Goal: Task Accomplishment & Management: Use online tool/utility

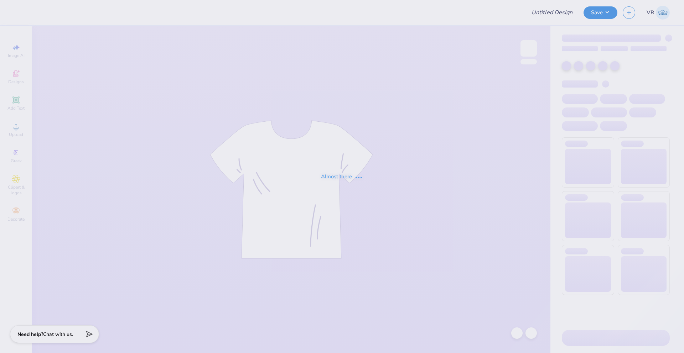
type input "AXO Parents Weekend"
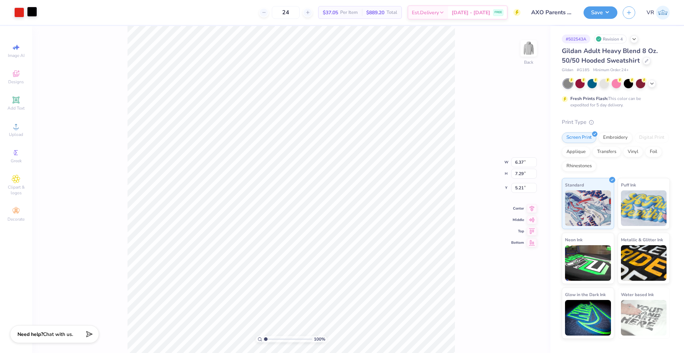
click at [35, 12] on div at bounding box center [32, 12] width 10 height 10
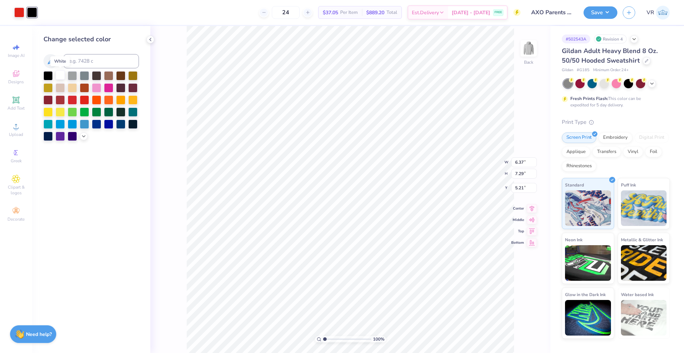
click at [61, 74] on div at bounding box center [60, 75] width 9 height 9
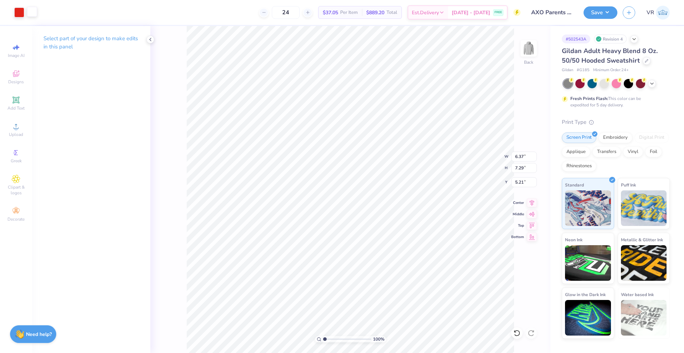
click at [33, 13] on div at bounding box center [32, 12] width 10 height 10
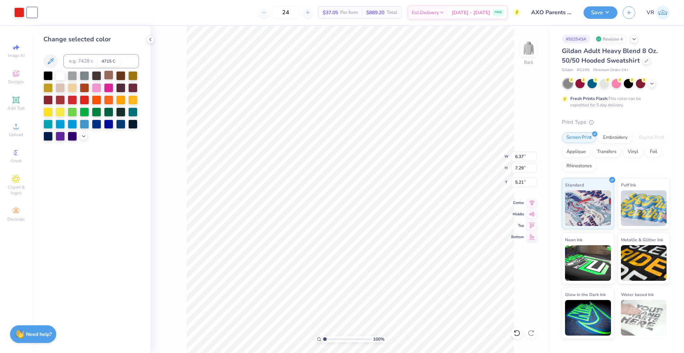
click at [108, 76] on div at bounding box center [108, 75] width 9 height 9
click at [83, 76] on div at bounding box center [84, 75] width 9 height 9
click at [71, 74] on div at bounding box center [72, 75] width 9 height 9
click at [62, 76] on div at bounding box center [60, 75] width 9 height 9
click at [82, 125] on div at bounding box center [84, 123] width 9 height 9
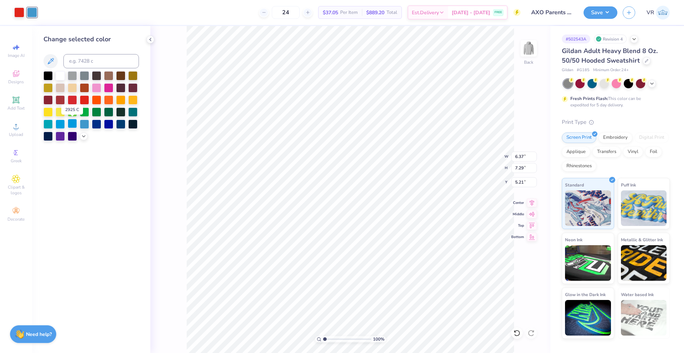
click at [75, 123] on div at bounding box center [72, 123] width 9 height 9
click at [68, 123] on div at bounding box center [72, 123] width 9 height 9
click at [47, 124] on div at bounding box center [47, 123] width 9 height 9
click at [99, 123] on div at bounding box center [96, 123] width 9 height 9
click at [59, 75] on div at bounding box center [60, 75] width 9 height 9
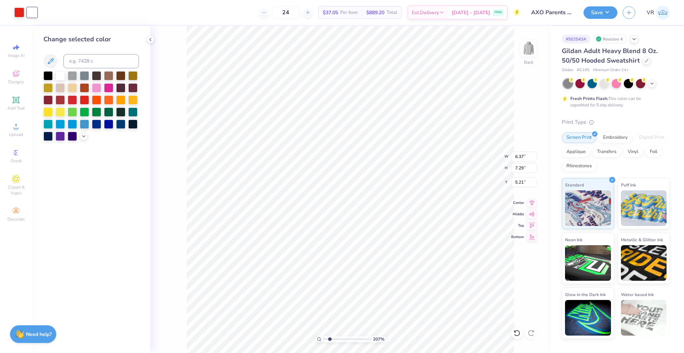
type input "2.07"
click at [330, 339] on input "range" at bounding box center [347, 339] width 48 height 6
click at [83, 138] on icon at bounding box center [84, 136] width 6 height 6
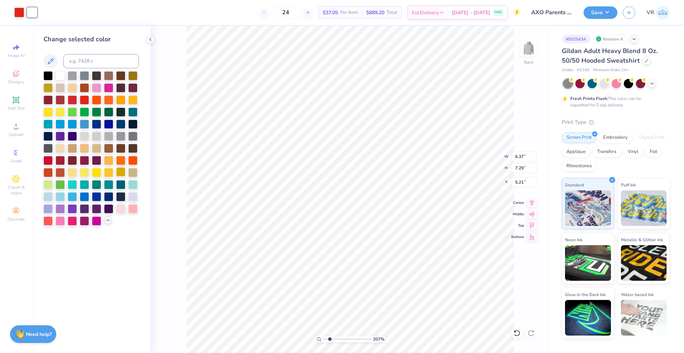
click at [122, 174] on div at bounding box center [120, 171] width 9 height 9
click at [97, 123] on div at bounding box center [96, 123] width 9 height 9
click at [47, 76] on div at bounding box center [47, 75] width 9 height 9
click at [69, 137] on div at bounding box center [72, 135] width 9 height 9
click at [61, 135] on div at bounding box center [60, 135] width 9 height 9
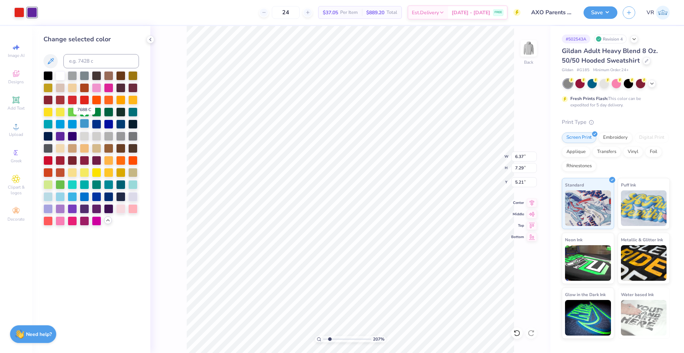
click at [83, 124] on div at bounding box center [84, 123] width 9 height 9
click at [95, 123] on div at bounding box center [96, 123] width 9 height 9
click at [107, 124] on div at bounding box center [108, 123] width 9 height 9
drag, startPoint x: 95, startPoint y: 61, endPoint x: 64, endPoint y: 60, distance: 31.0
click at [64, 60] on input at bounding box center [101, 61] width 76 height 14
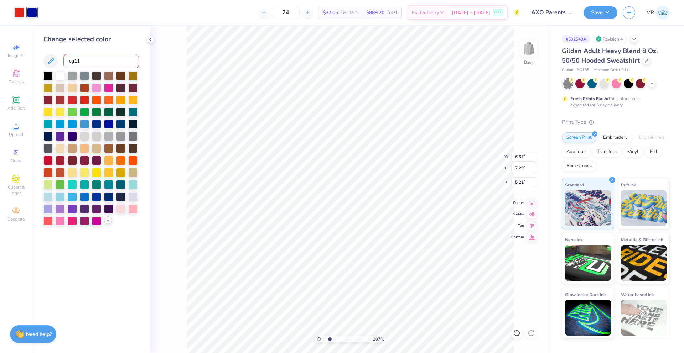
type input "cg11"
click at [83, 74] on div at bounding box center [84, 75] width 9 height 9
click at [73, 74] on div at bounding box center [72, 75] width 9 height 9
click at [84, 77] on div at bounding box center [84, 75] width 9 height 9
drag, startPoint x: 107, startPoint y: 61, endPoint x: 74, endPoint y: 65, distance: 33.1
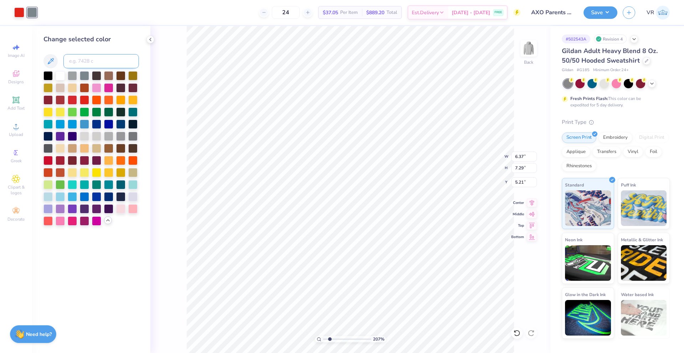
click at [74, 65] on input at bounding box center [101, 61] width 76 height 14
type input "cool gray"
click at [71, 76] on div at bounding box center [72, 75] width 9 height 9
click at [83, 73] on div at bounding box center [84, 75] width 9 height 9
click at [58, 74] on div at bounding box center [60, 75] width 9 height 9
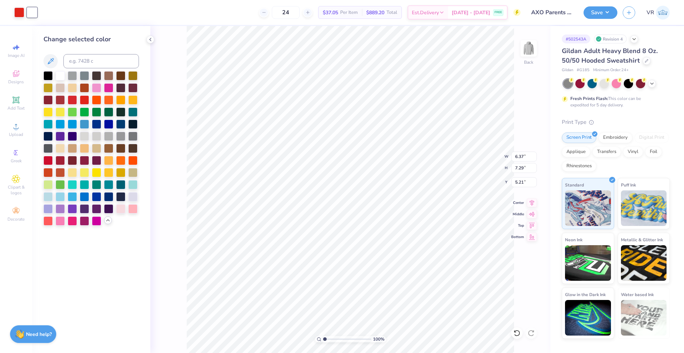
drag, startPoint x: 329, startPoint y: 339, endPoint x: 316, endPoint y: 338, distance: 13.6
type input "1"
click at [323, 338] on input "range" at bounding box center [347, 339] width 48 height 6
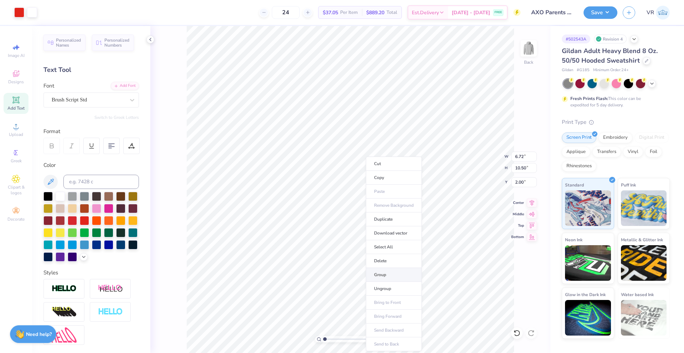
click at [383, 274] on li "Group" at bounding box center [394, 275] width 56 height 14
